Goal: Information Seeking & Learning: Learn about a topic

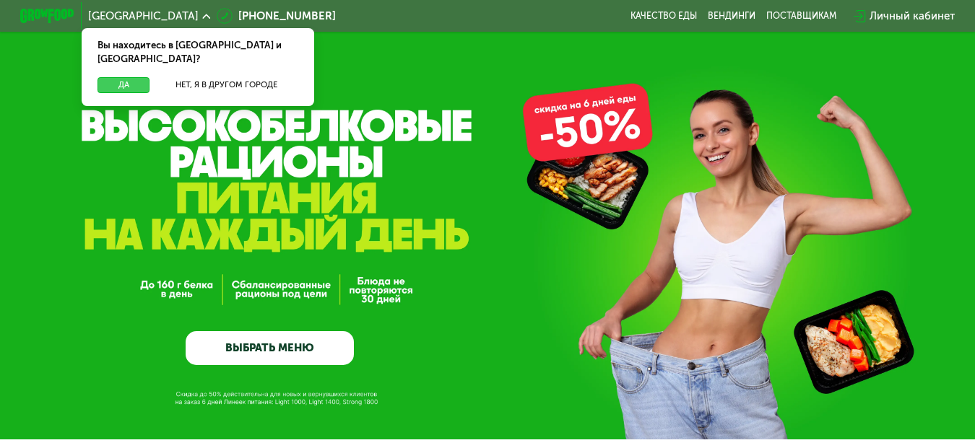
click at [123, 77] on button "Да" at bounding box center [123, 85] width 52 height 17
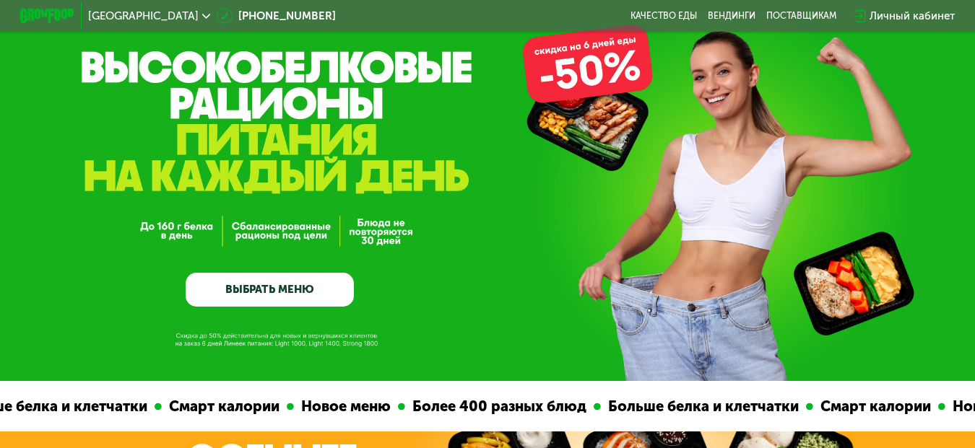
scroll to position [17, 0]
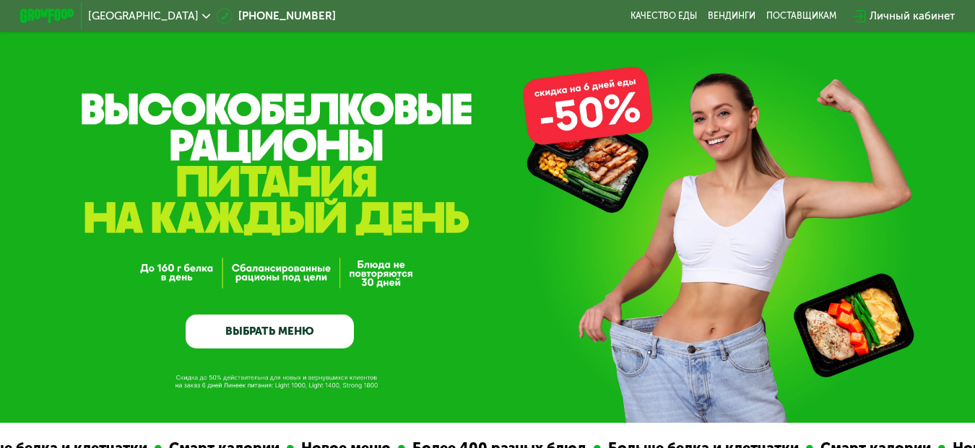
click at [581, 123] on div "GrowFood — доставка правильного питания ВЫБРАТЬ МЕНЮ" at bounding box center [487, 203] width 975 height 440
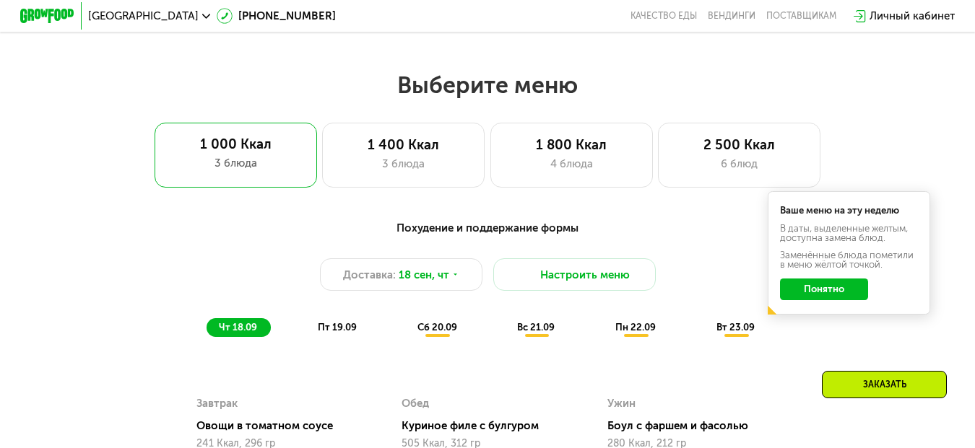
scroll to position [833, 0]
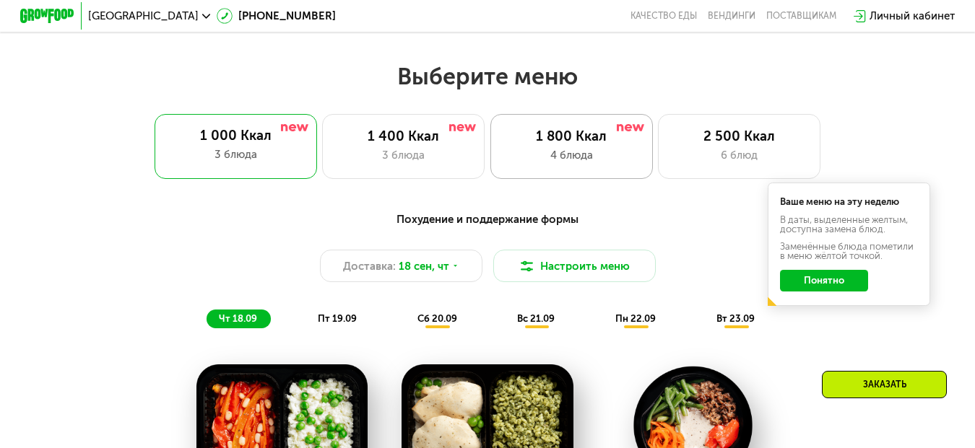
click at [563, 138] on div "1 800 Ккал" at bounding box center [572, 137] width 134 height 17
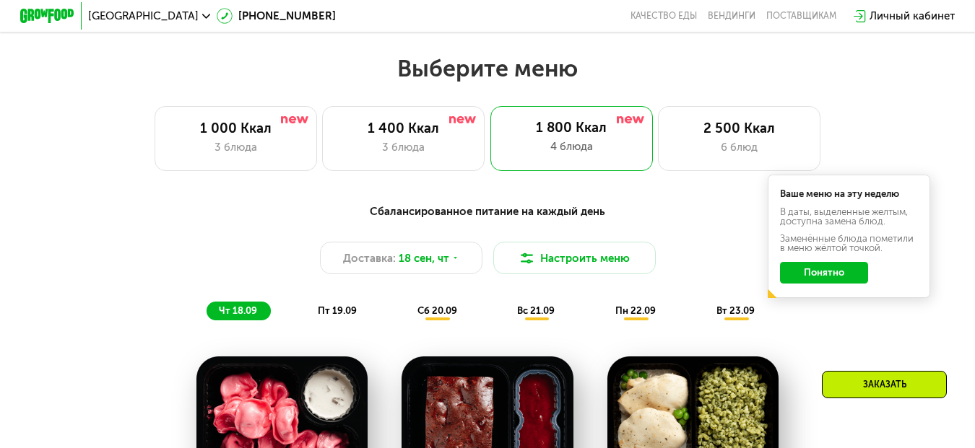
scroll to position [807, 0]
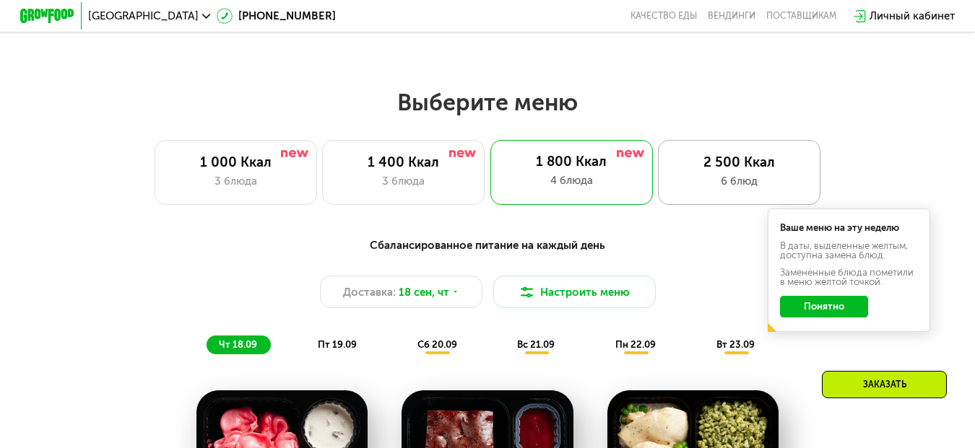
click at [768, 162] on div "2 500 Ккал" at bounding box center [739, 163] width 134 height 17
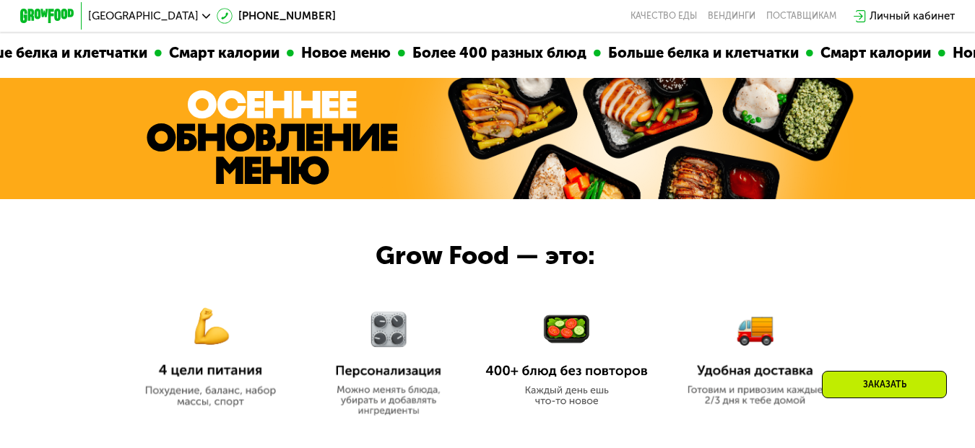
scroll to position [526, 0]
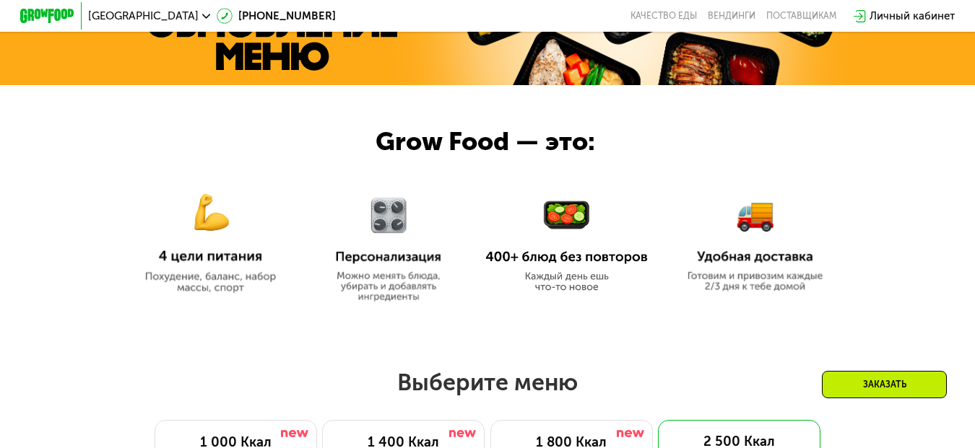
click at [208, 261] on img at bounding box center [210, 234] width 162 height 118
click at [208, 231] on img at bounding box center [210, 234] width 162 height 118
click at [206, 277] on img at bounding box center [210, 234] width 162 height 118
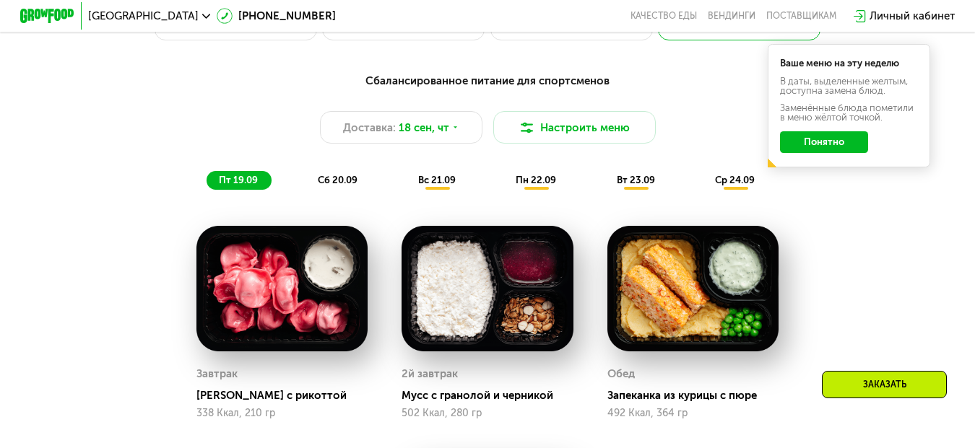
scroll to position [980, 0]
